Goal: Information Seeking & Learning: Learn about a topic

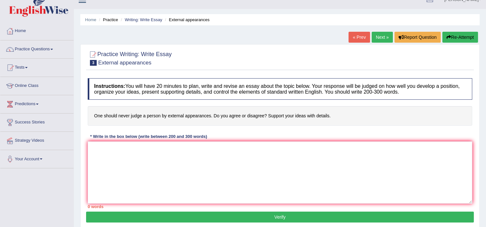
scroll to position [9, 0]
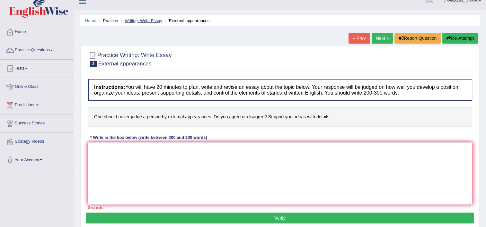
click at [150, 21] on link "Writing: Write Essay" at bounding box center [144, 20] width 38 height 5
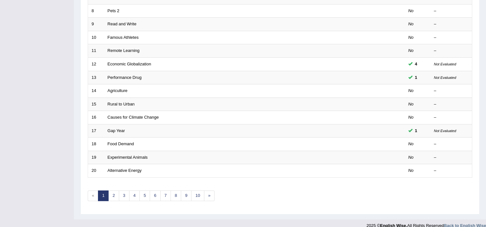
scroll to position [196, 0]
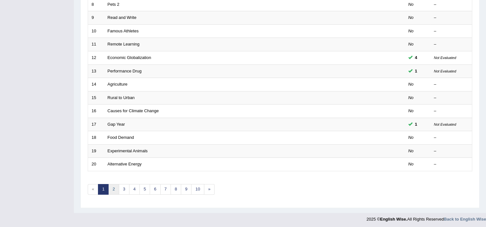
click at [113, 187] on link "2" at bounding box center [113, 189] width 11 height 11
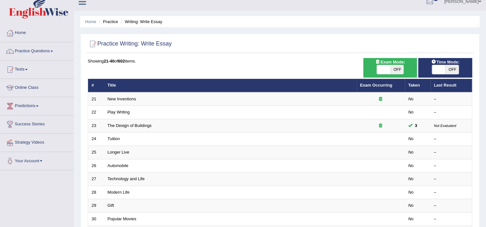
scroll to position [8, 0]
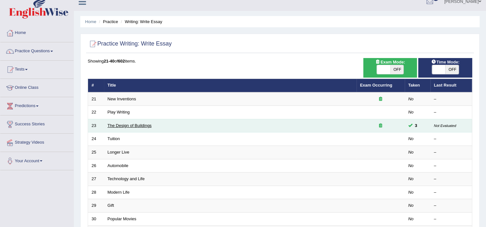
click at [125, 126] on link "The Design of Buildings" at bounding box center [130, 125] width 44 height 5
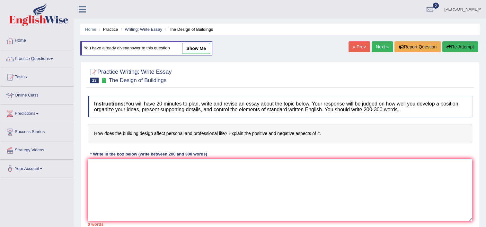
click at [148, 176] on textarea at bounding box center [280, 190] width 385 height 62
paste textarea "The increasing influence of the design of buildings affect the places on our li…"
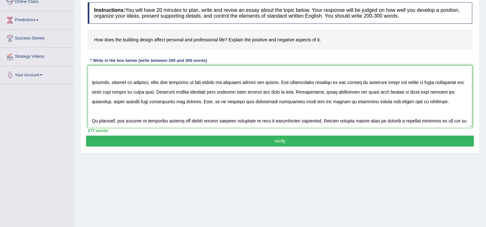
scroll to position [95, 0]
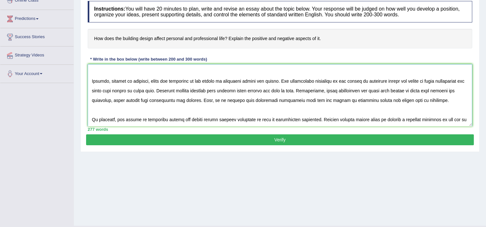
type textarea "The increasing influence of the design of buildings affect the places on our li…"
click at [173, 141] on button "Verify" at bounding box center [280, 140] width 388 height 11
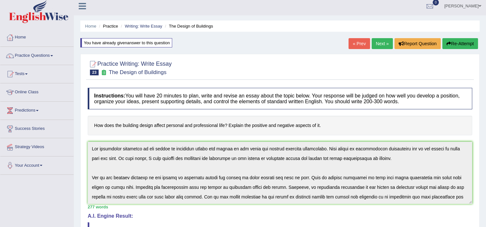
scroll to position [0, 0]
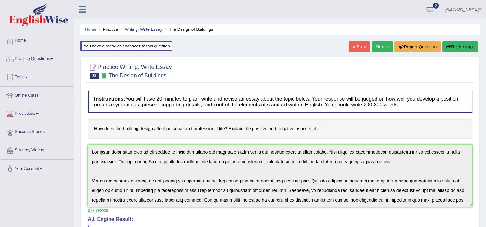
click at [386, 45] on link "Next »" at bounding box center [382, 46] width 21 height 11
